Goal: Task Accomplishment & Management: Manage account settings

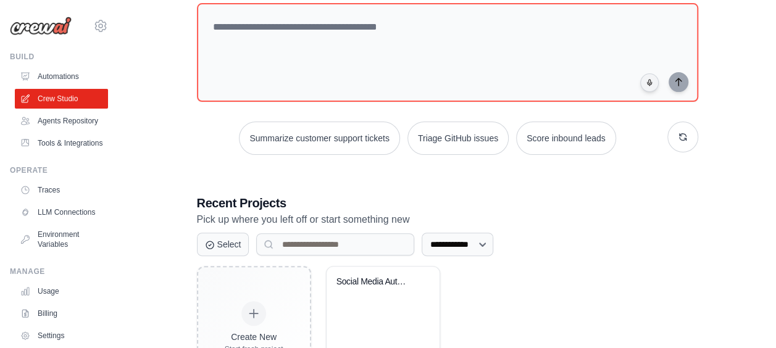
scroll to position [202, 0]
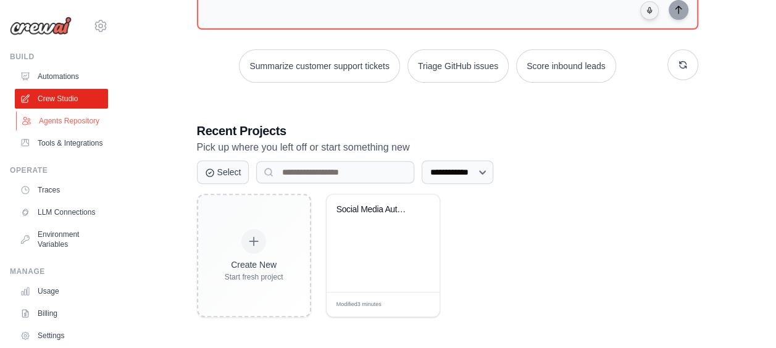
click at [60, 122] on link "Agents Repository" at bounding box center [62, 121] width 93 height 20
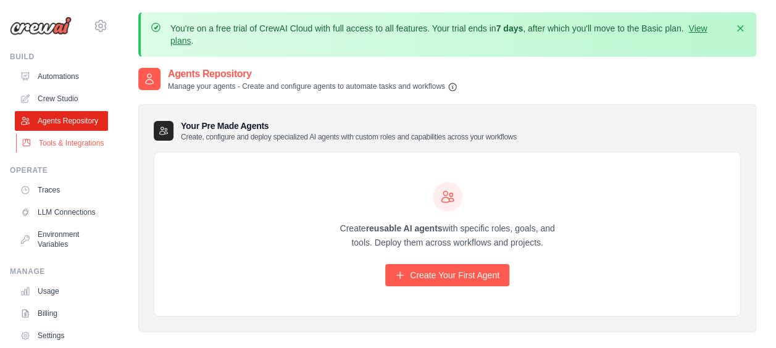
click at [90, 153] on link "Tools & Integrations" at bounding box center [62, 143] width 93 height 20
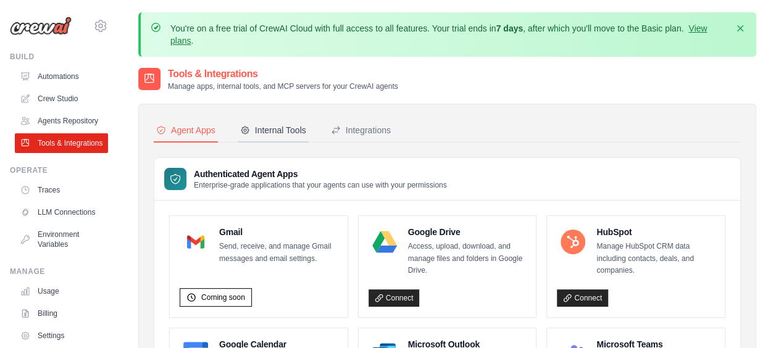
click at [273, 130] on div "Internal Tools" at bounding box center [273, 130] width 66 height 12
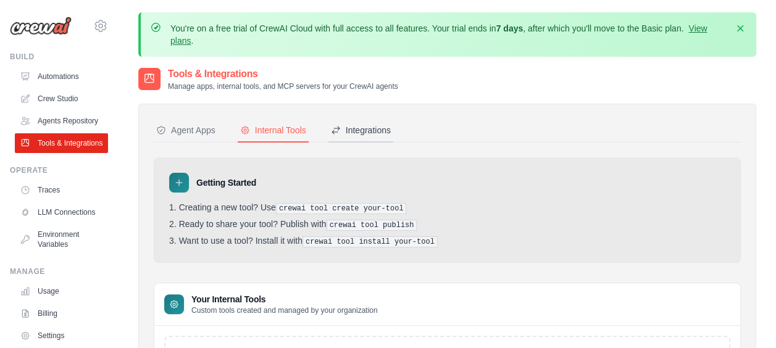
click at [362, 122] on button "Integrations" at bounding box center [360, 130] width 65 height 23
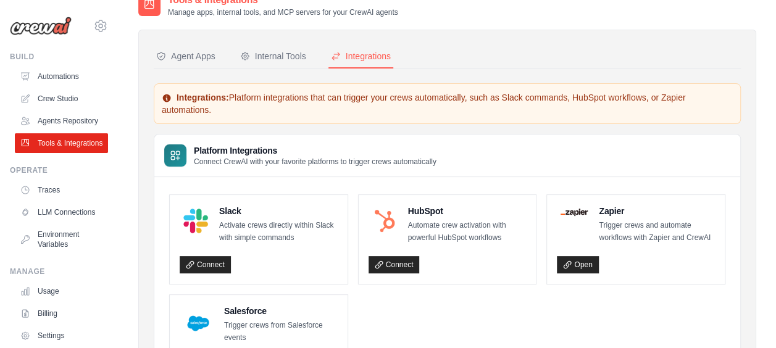
scroll to position [72, 0]
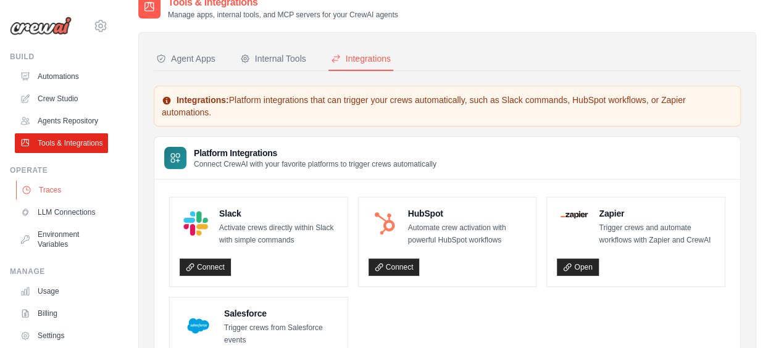
click at [77, 200] on link "Traces" at bounding box center [62, 190] width 93 height 20
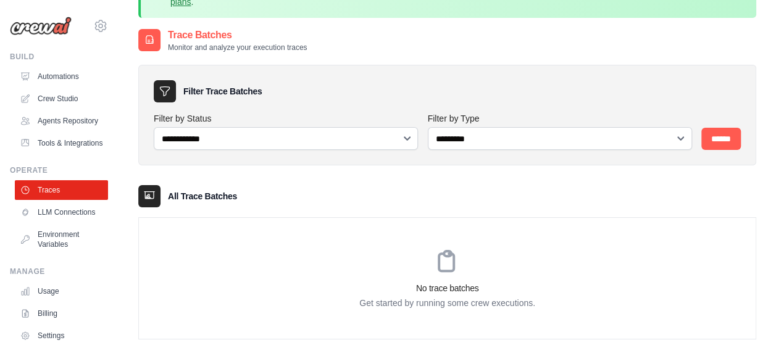
scroll to position [39, 0]
click at [60, 222] on link "LLM Connections" at bounding box center [62, 212] width 93 height 20
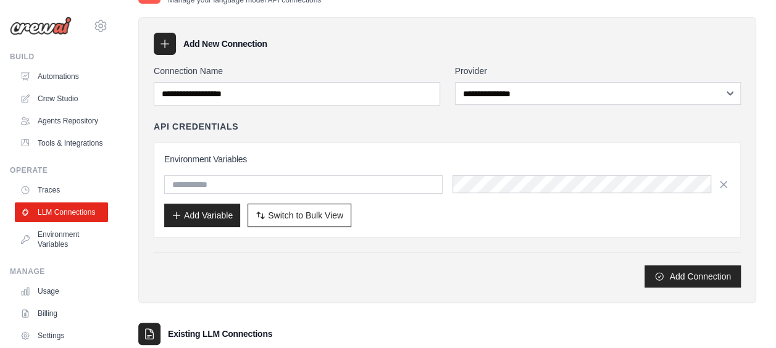
scroll to position [181, 0]
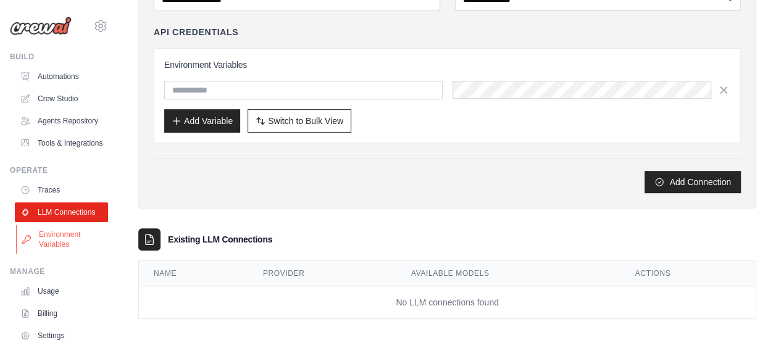
click at [62, 254] on link "Environment Variables" at bounding box center [62, 240] width 93 height 30
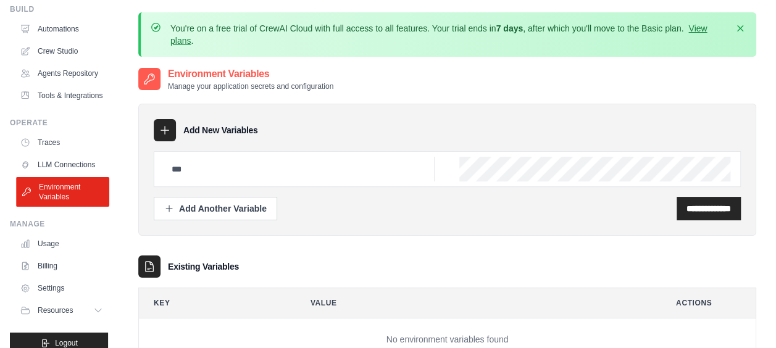
scroll to position [92, 0]
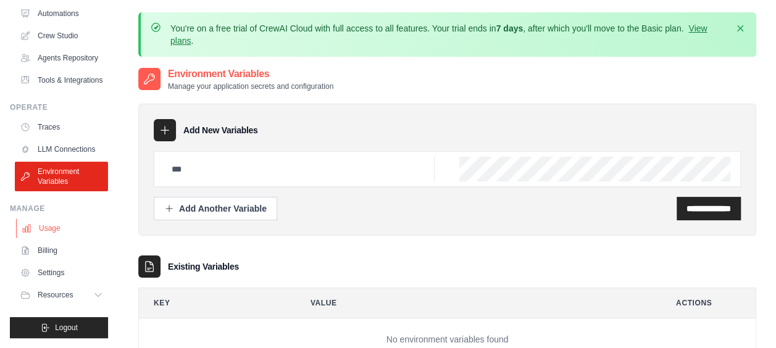
click at [48, 228] on link "Usage" at bounding box center [62, 228] width 93 height 20
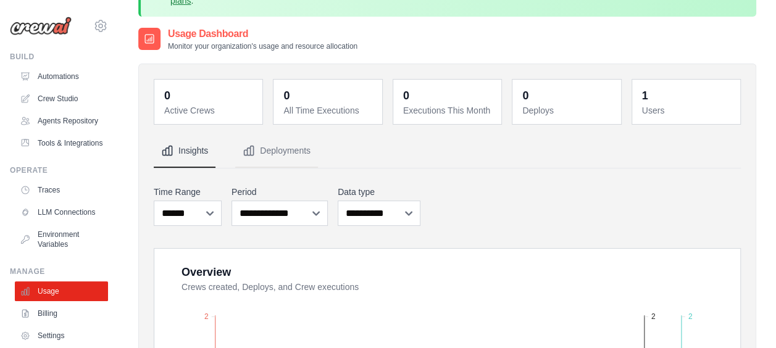
scroll to position [39, 0]
click at [185, 209] on select "***** ****** *******" at bounding box center [188, 213] width 68 height 25
click at [265, 201] on select "**********" at bounding box center [279, 213] width 96 height 25
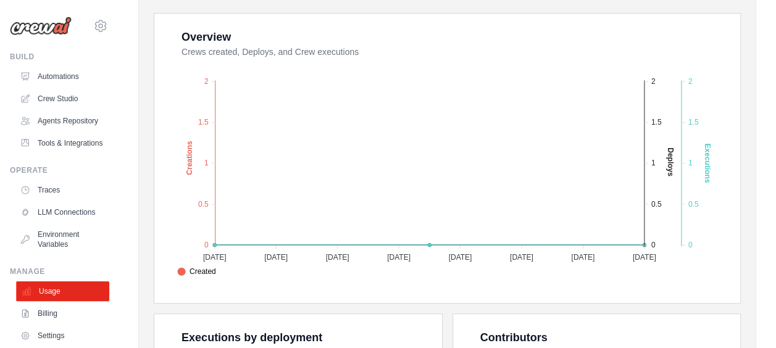
scroll to position [70, 0]
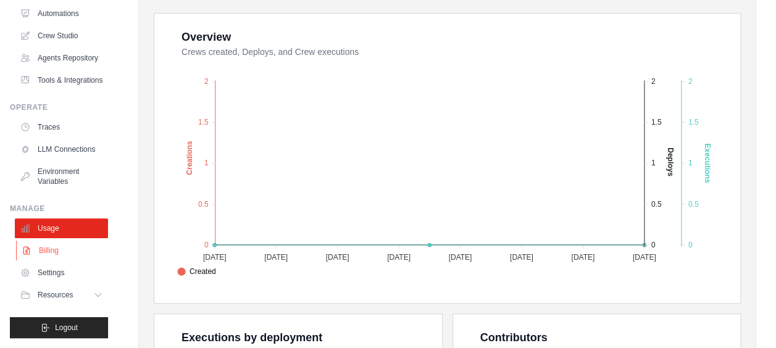
click at [49, 260] on link "Billing" at bounding box center [62, 251] width 93 height 20
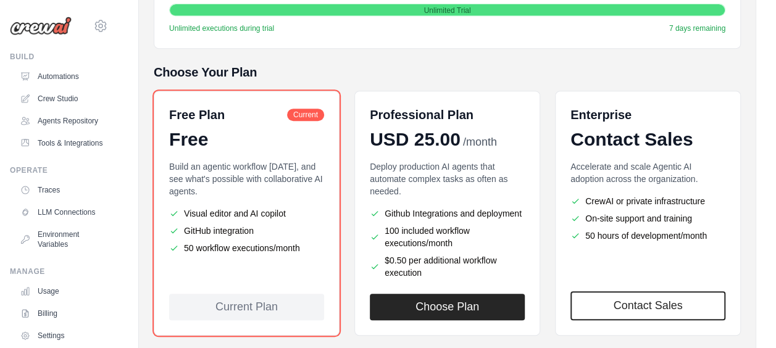
scroll to position [278, 0]
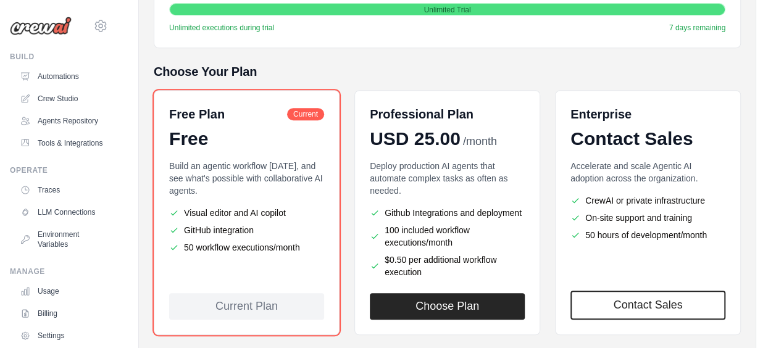
click at [406, 201] on div "Deploy production AI agents that automate complex tasks as often as needed. Git…" at bounding box center [447, 219] width 155 height 118
